Goal: Task Accomplishment & Management: Use online tool/utility

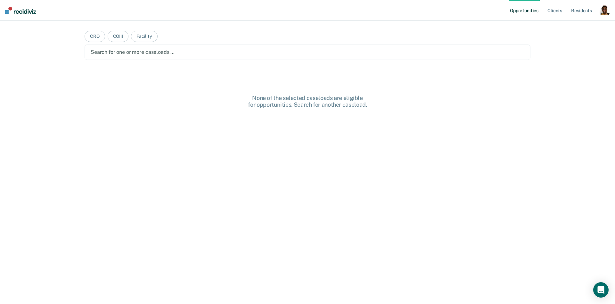
click at [606, 6] on div "button" at bounding box center [604, 10] width 10 height 10
click at [564, 25] on link "Profile" at bounding box center [579, 25] width 52 height 5
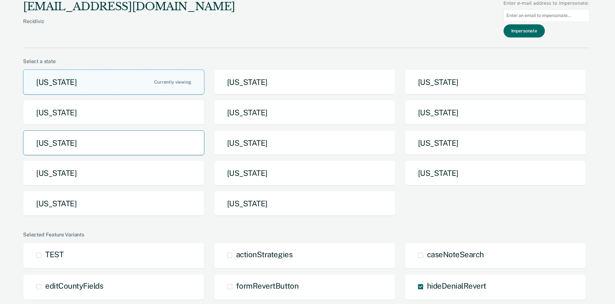
click at [132, 140] on button "[US_STATE]" at bounding box center [113, 142] width 181 height 25
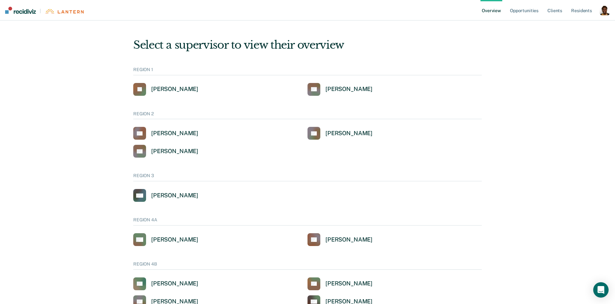
click at [542, 14] on ul "Overview Opportunities Client s Resident s" at bounding box center [539, 10] width 119 height 20
click at [534, 12] on link "Opportunities" at bounding box center [523, 10] width 31 height 20
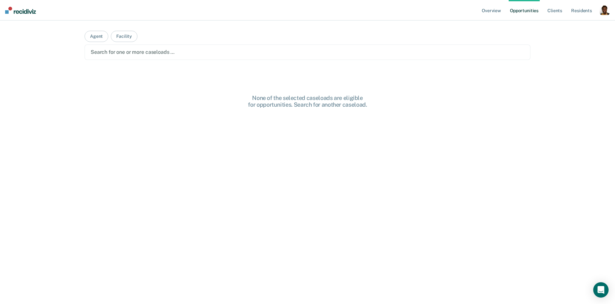
click at [165, 55] on div at bounding box center [307, 51] width 433 height 7
click at [98, 37] on button "Agent" at bounding box center [96, 36] width 24 height 11
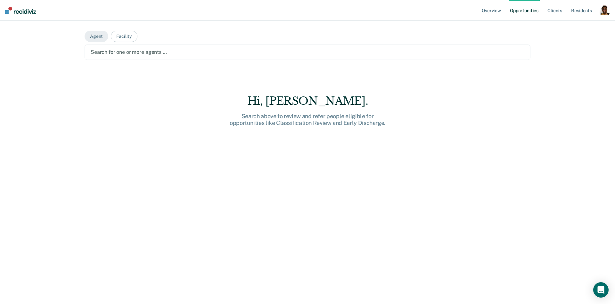
click at [112, 49] on div at bounding box center [307, 51] width 433 height 7
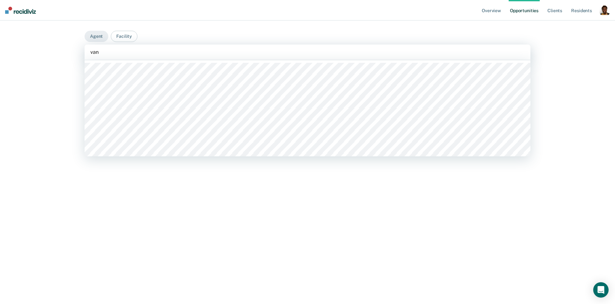
type input "vand"
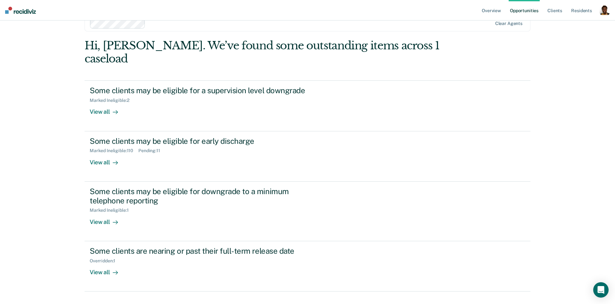
scroll to position [20, 0]
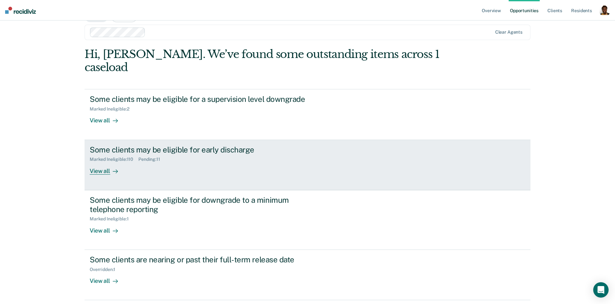
click at [105, 162] on div "View all" at bounding box center [108, 168] width 36 height 12
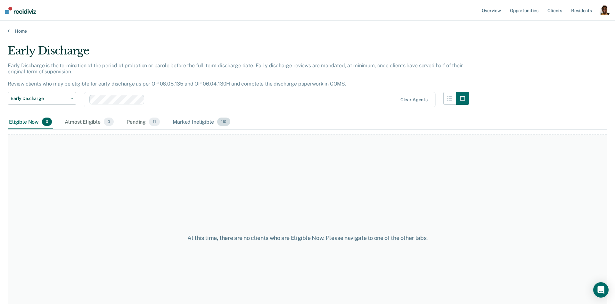
click at [200, 128] on div "Marked Ineligible 110" at bounding box center [201, 122] width 60 height 14
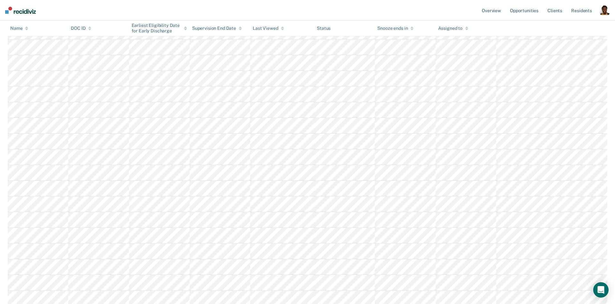
scroll to position [1612, 0]
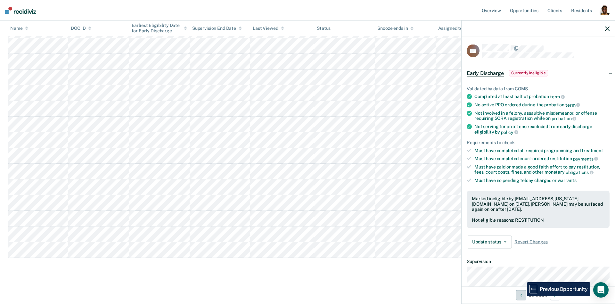
click at [522, 296] on button "Previous Opportunity" at bounding box center [521, 295] width 10 height 10
click at [522, 296] on icon "Previous Opportunity" at bounding box center [521, 295] width 2 height 4
click at [522, 296] on button "Previous Opportunity" at bounding box center [521, 295] width 10 height 10
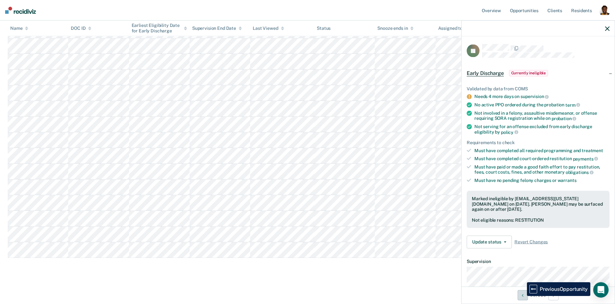
click at [522, 296] on icon "Previous Opportunity" at bounding box center [522, 295] width 2 height 4
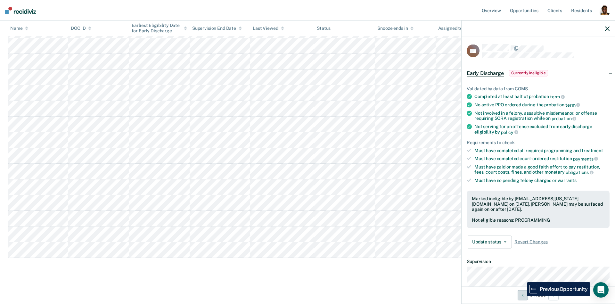
click at [522, 296] on icon "Previous Opportunity" at bounding box center [522, 295] width 2 height 4
click at [558, 299] on div "91 / 110" at bounding box center [537, 294] width 153 height 17
click at [556, 297] on button "Next Opportunity" at bounding box center [553, 295] width 10 height 10
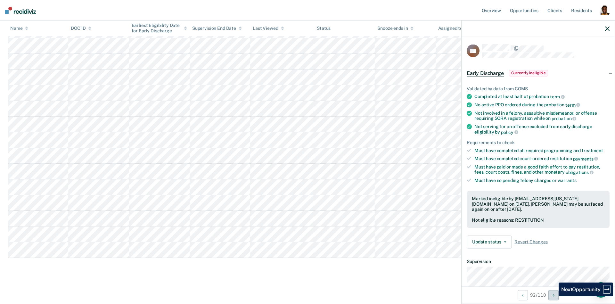
click at [553, 296] on icon "Next Opportunity" at bounding box center [553, 295] width 2 height 4
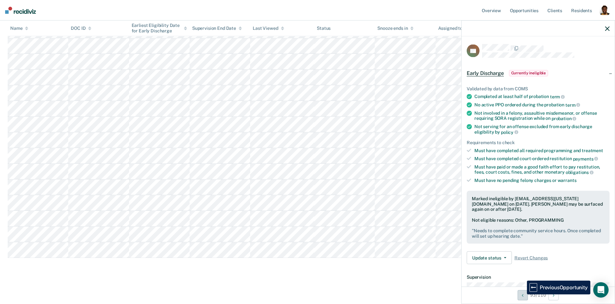
click at [522, 294] on icon "Previous Opportunity" at bounding box center [522, 295] width 2 height 4
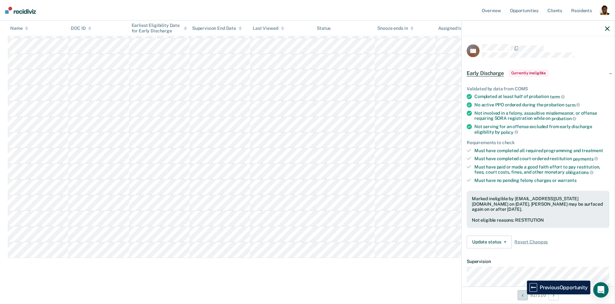
click at [522, 294] on icon "Previous Opportunity" at bounding box center [522, 295] width 2 height 4
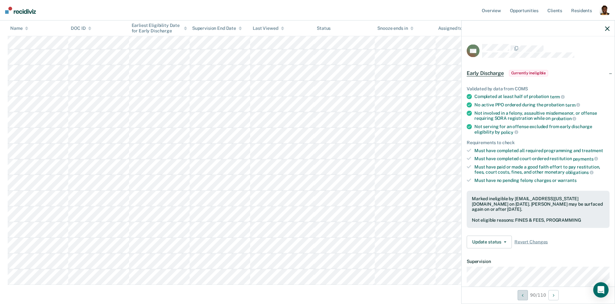
scroll to position [1585, 0]
click at [607, 28] on icon "button" at bounding box center [607, 28] width 4 height 4
